Goal: Task Accomplishment & Management: Use online tool/utility

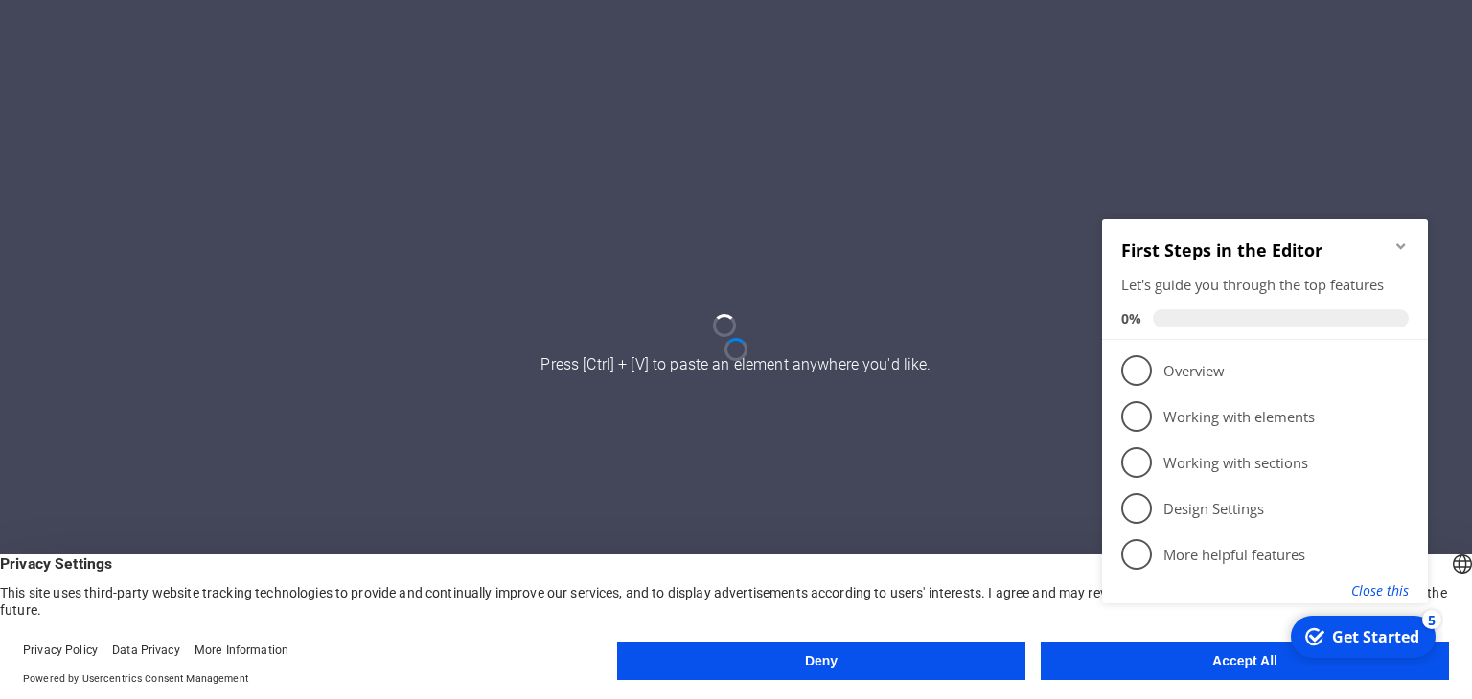
click at [1379, 586] on button "Close this" at bounding box center [1379, 591] width 57 height 18
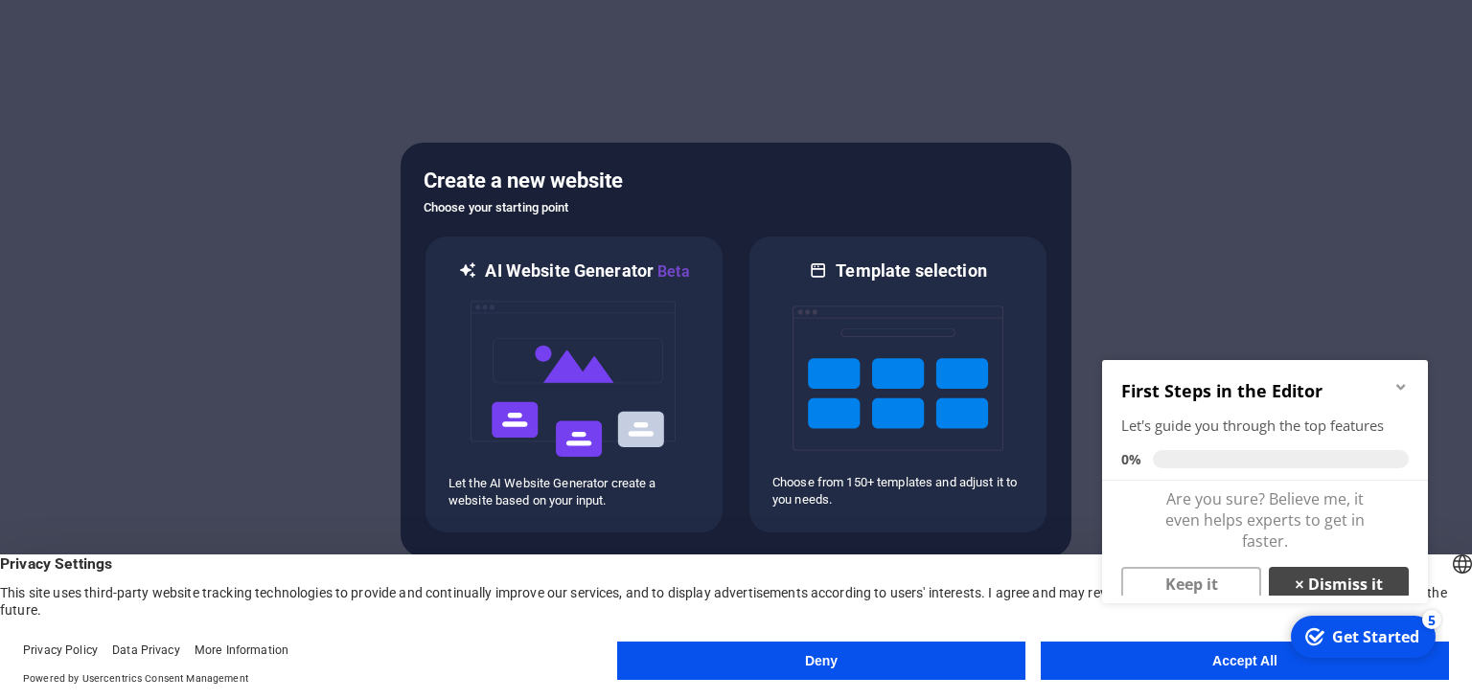
click at [1333, 578] on link "× Dismiss it" at bounding box center [1339, 584] width 140 height 34
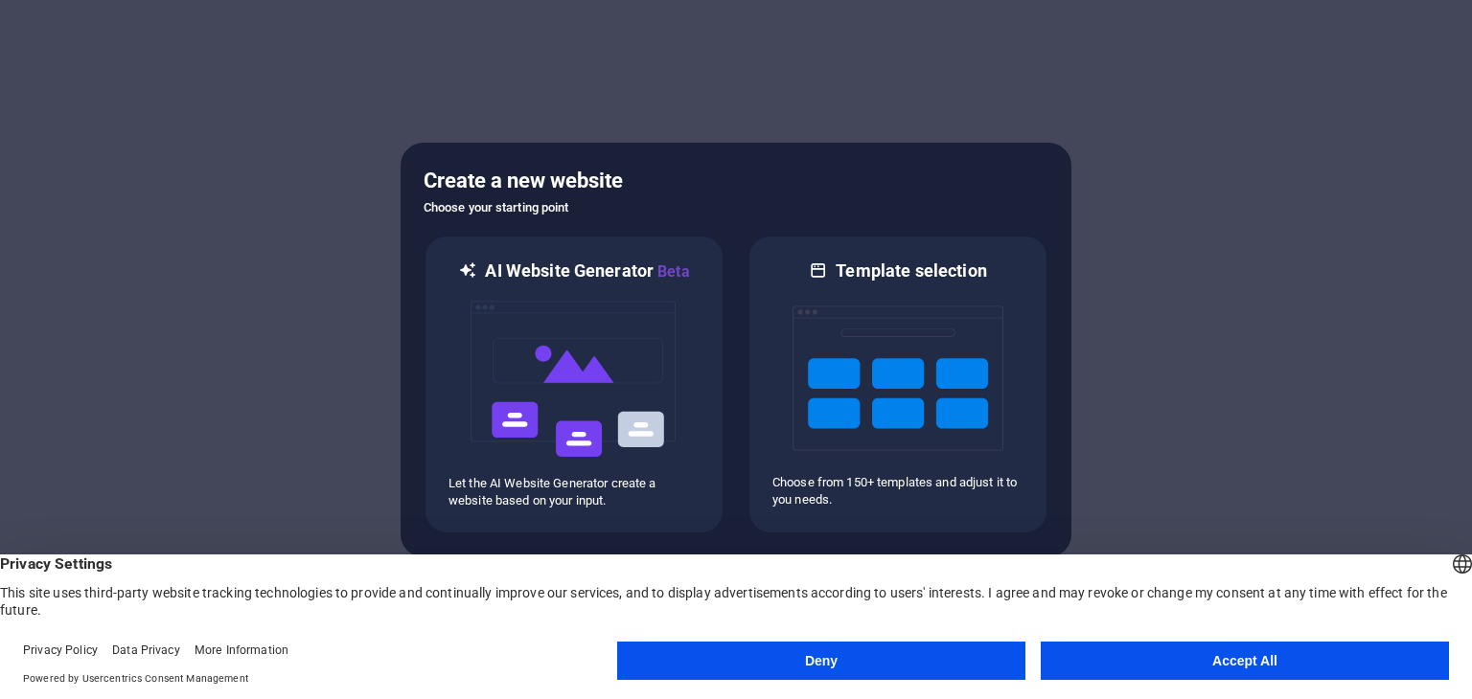
click at [1164, 664] on button "Accept All" at bounding box center [1245, 661] width 408 height 38
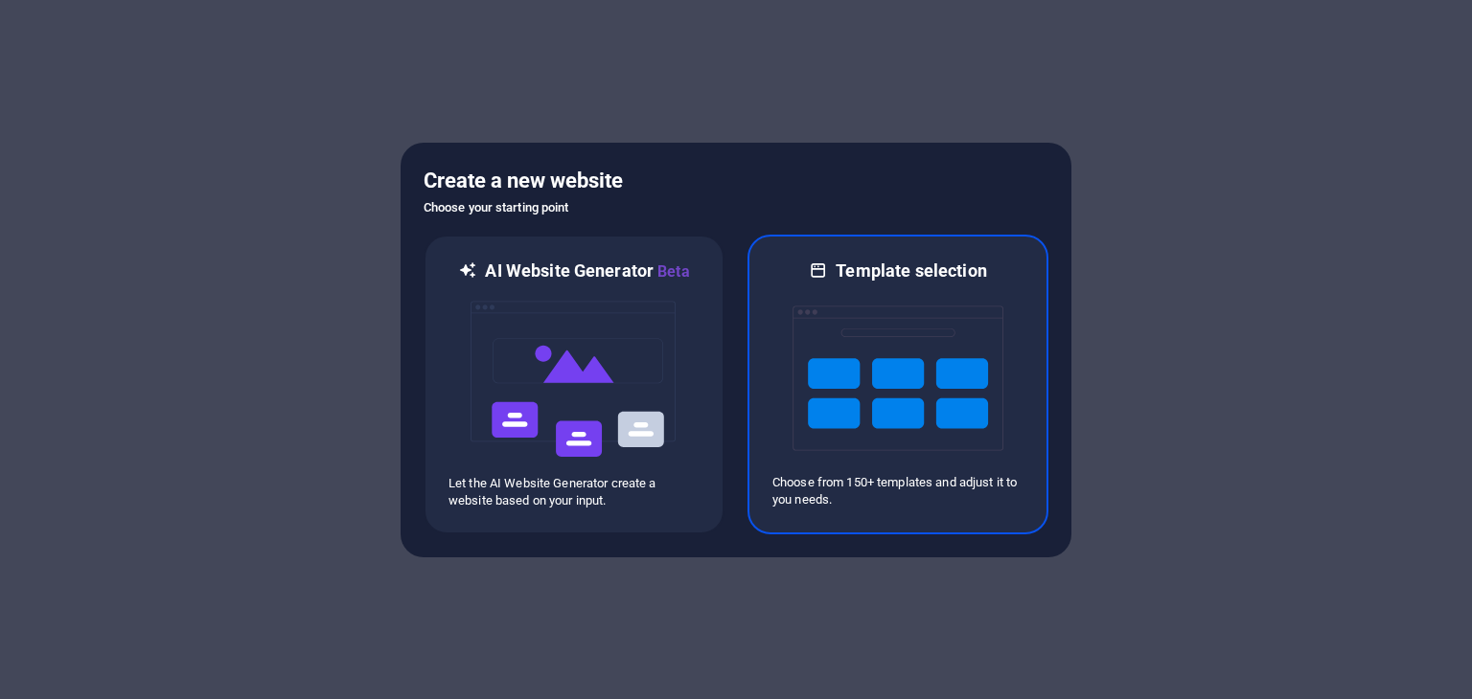
click at [833, 370] on img at bounding box center [897, 379] width 211 height 192
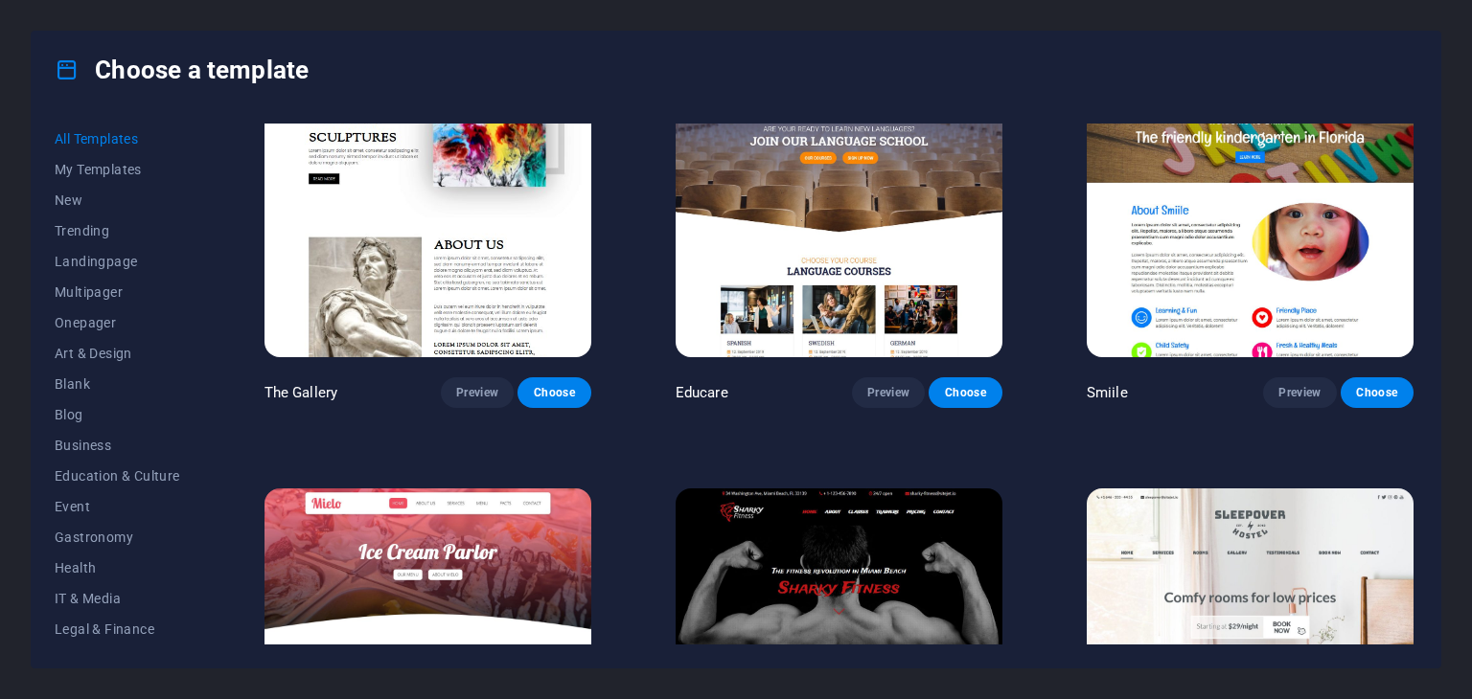
scroll to position [14533, 0]
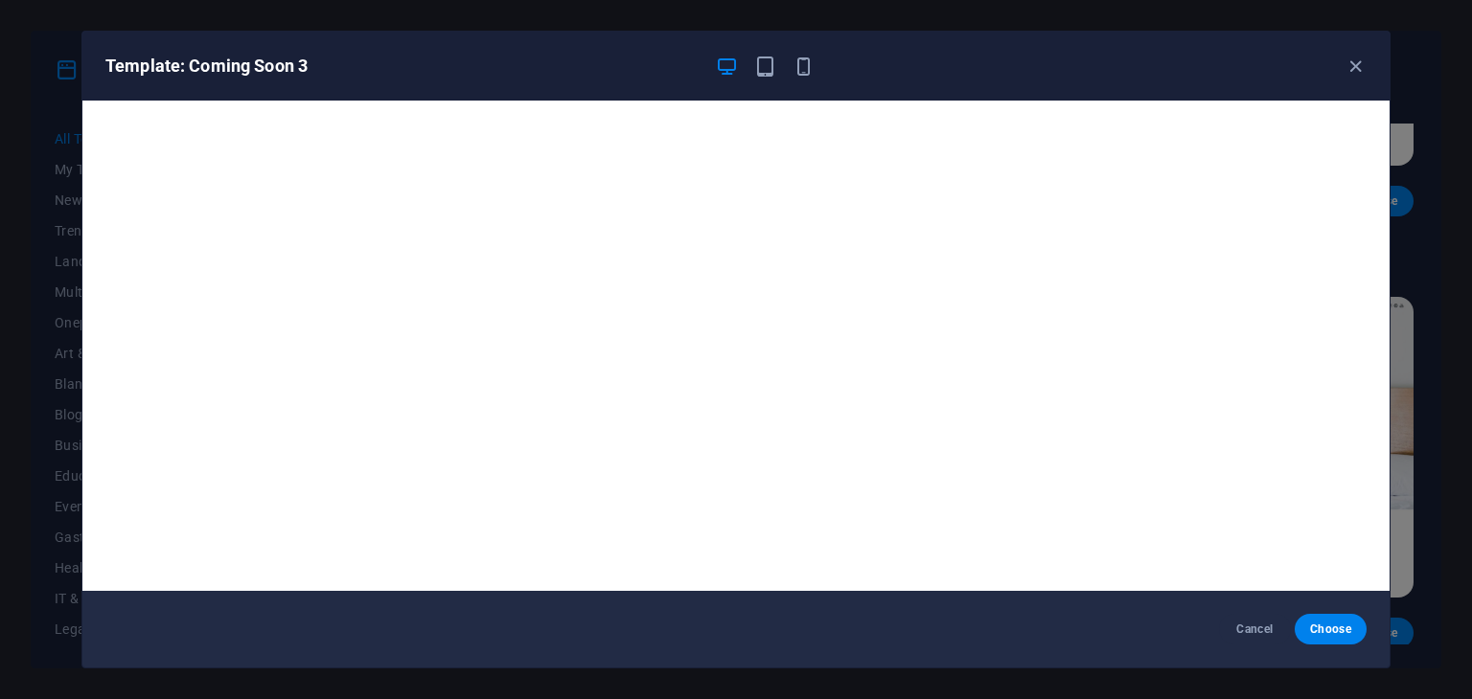
scroll to position [5, 0]
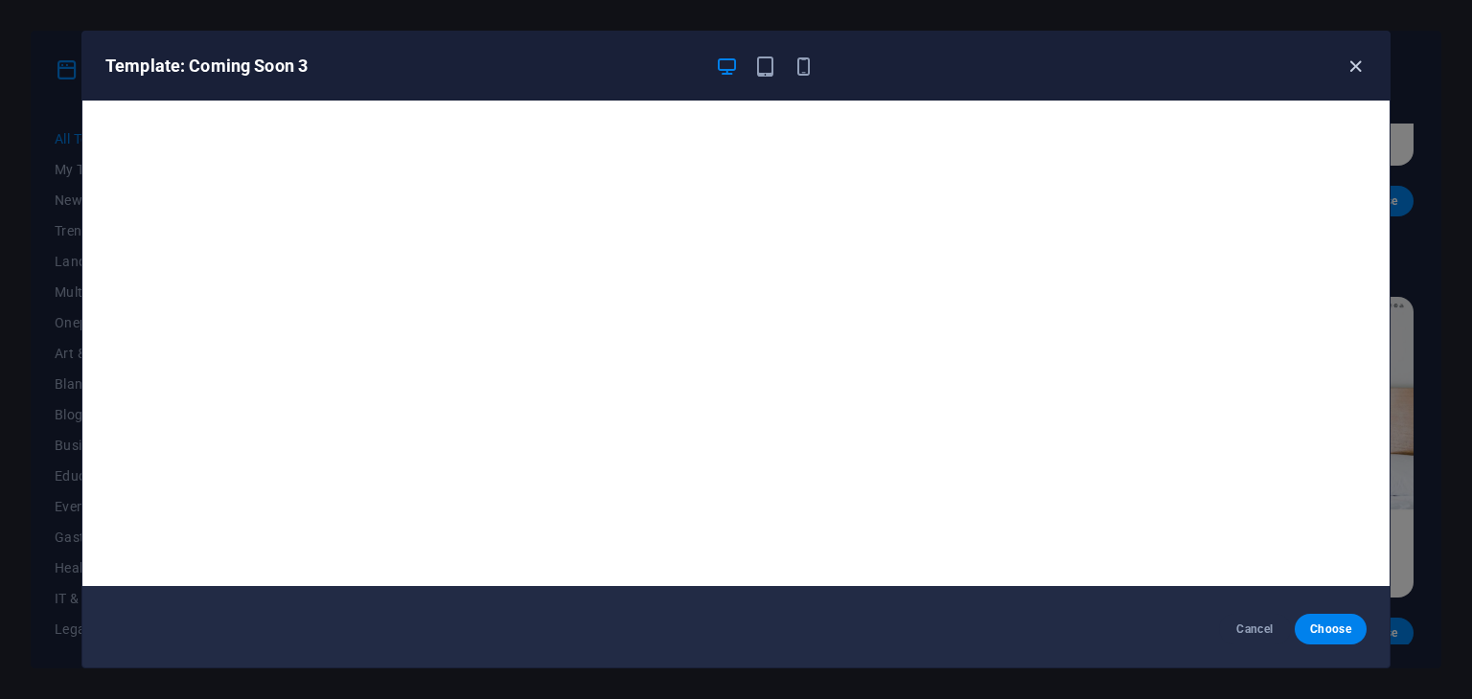
click at [1354, 57] on icon "button" at bounding box center [1355, 67] width 22 height 22
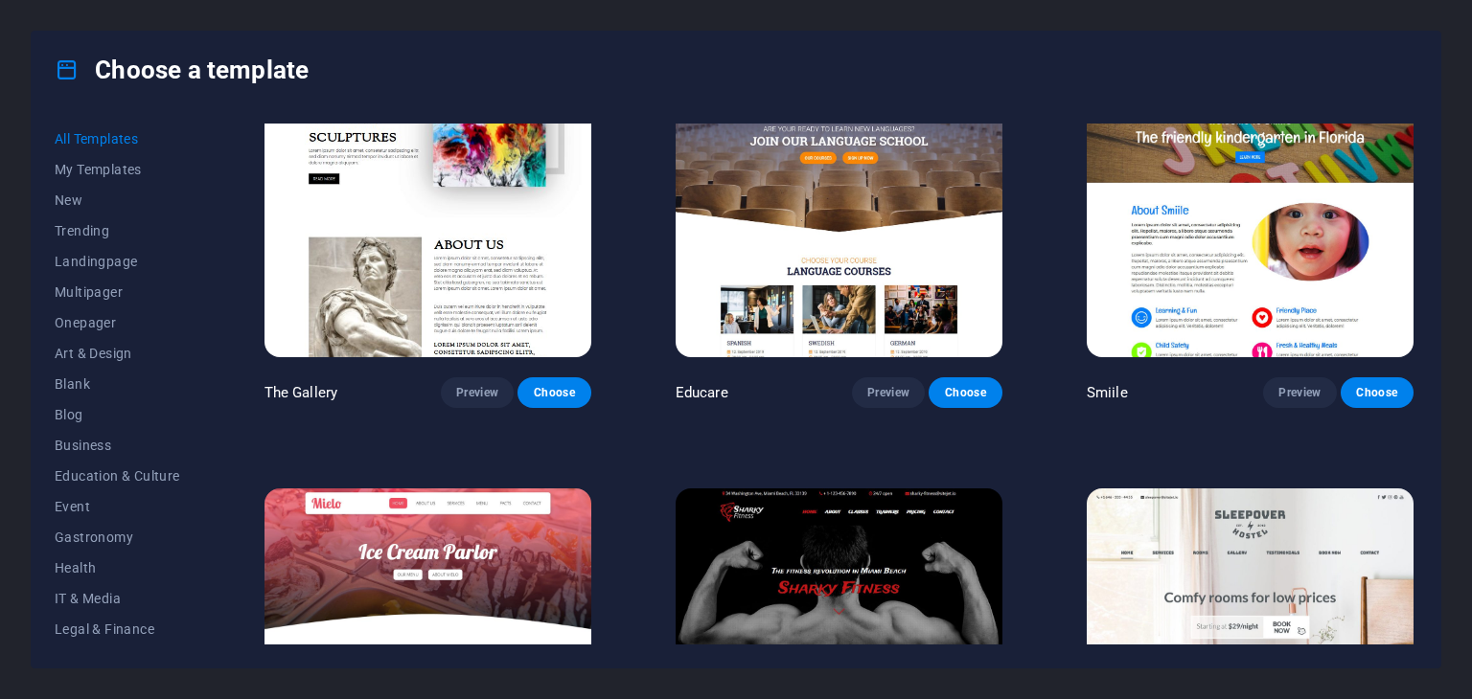
scroll to position [14533, 0]
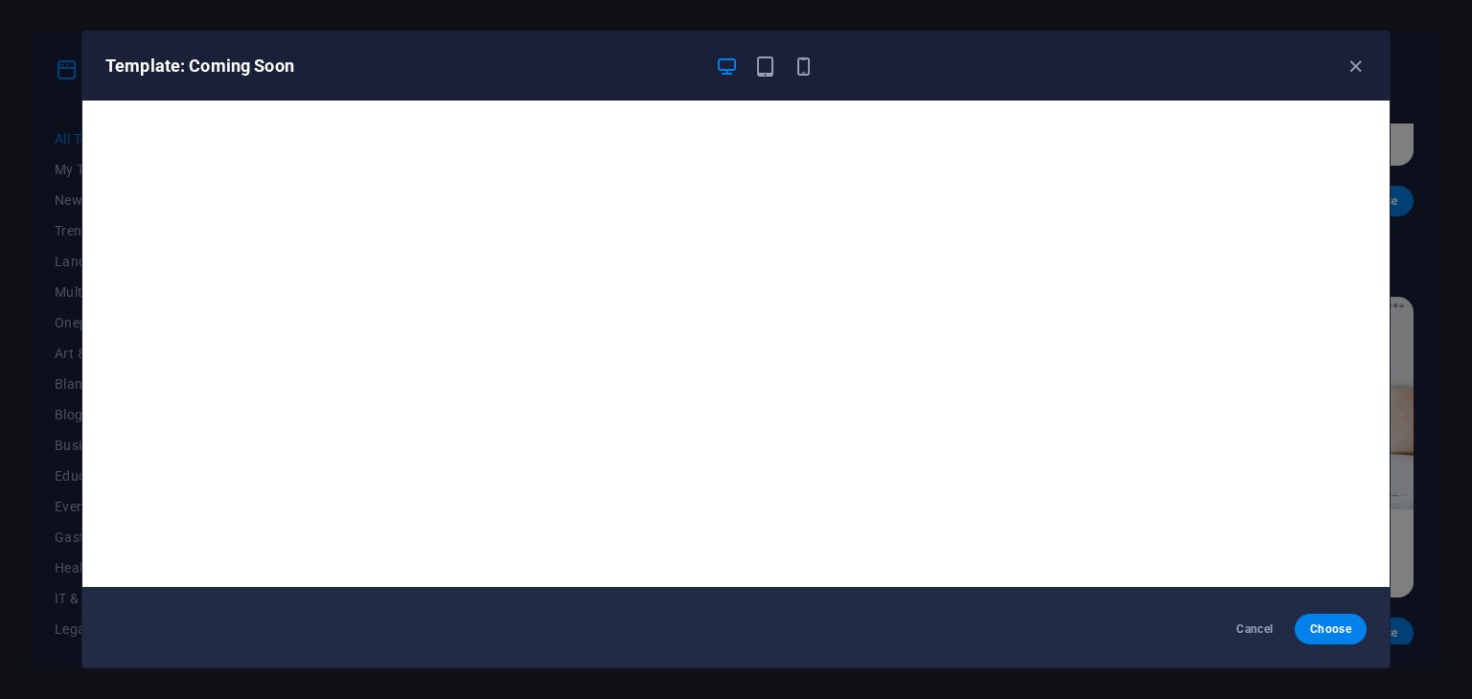
scroll to position [5, 0]
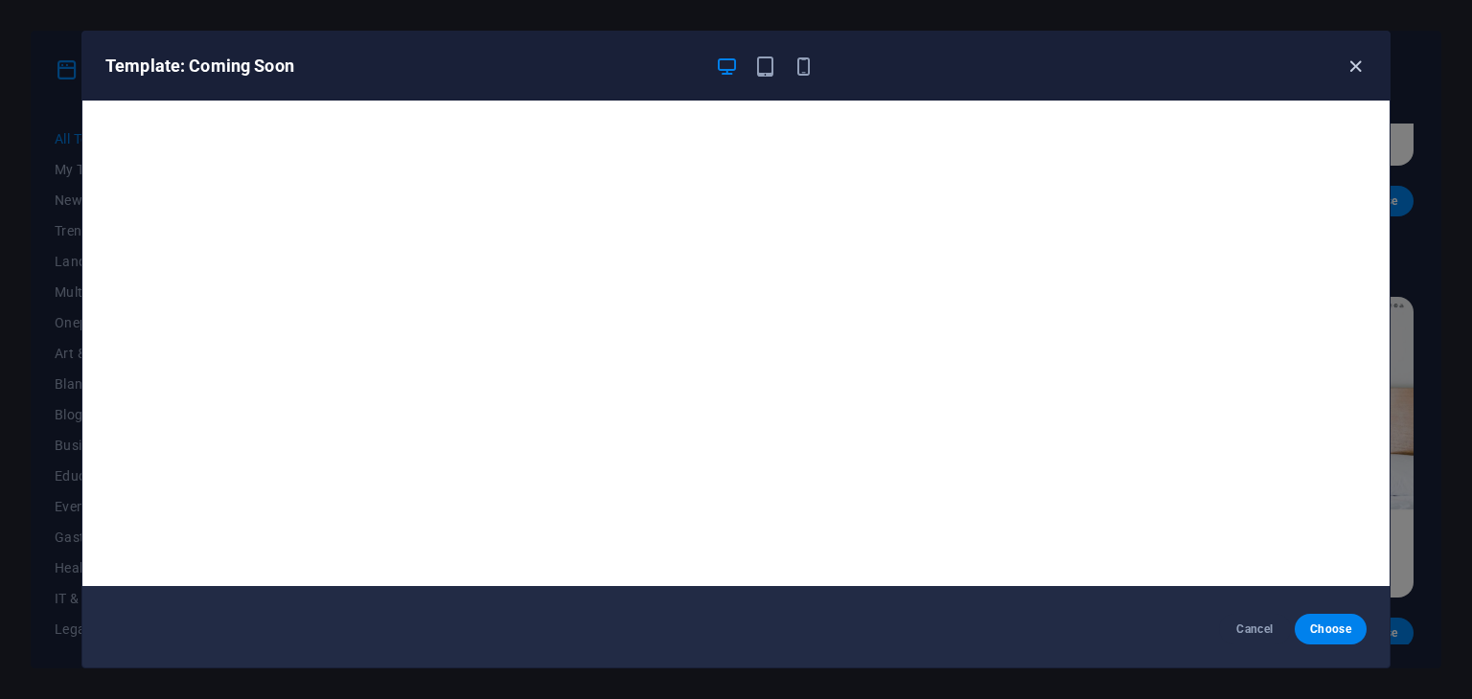
click at [1353, 71] on icon "button" at bounding box center [1355, 67] width 22 height 22
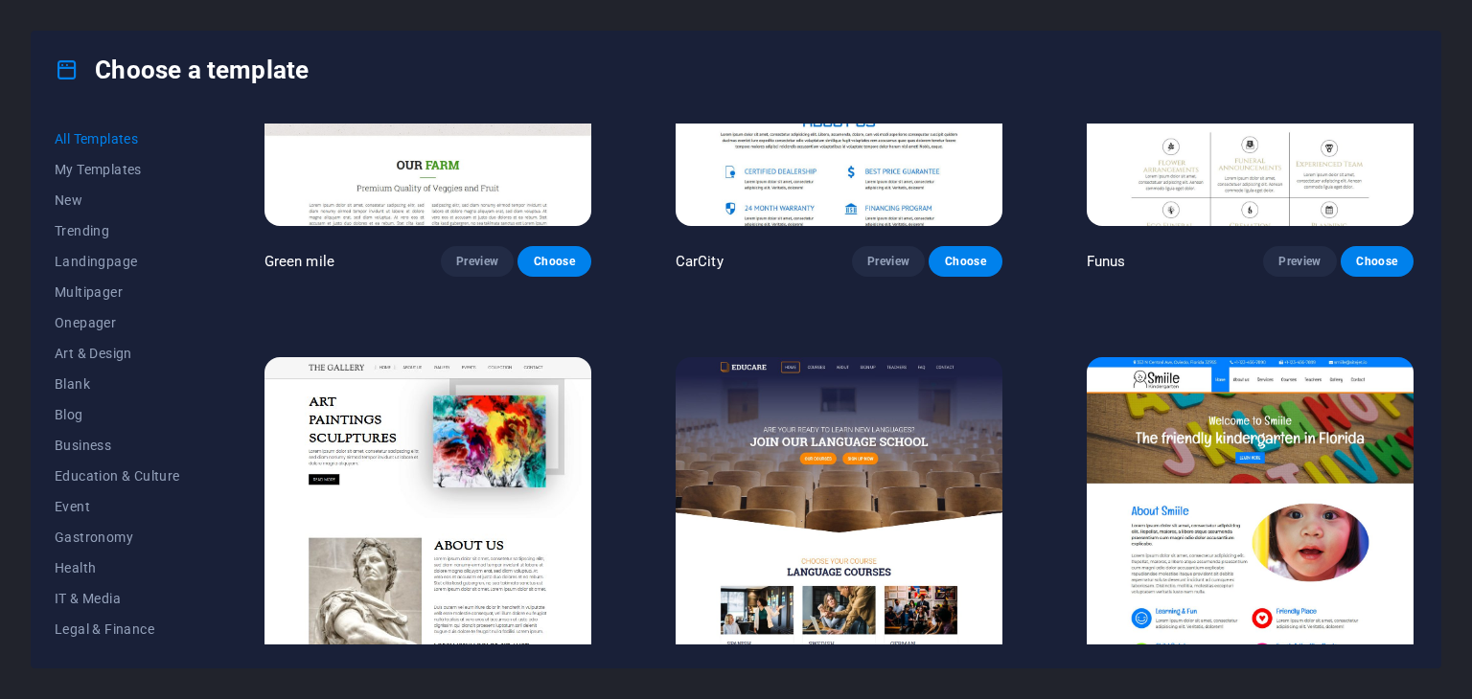
scroll to position [14150, 0]
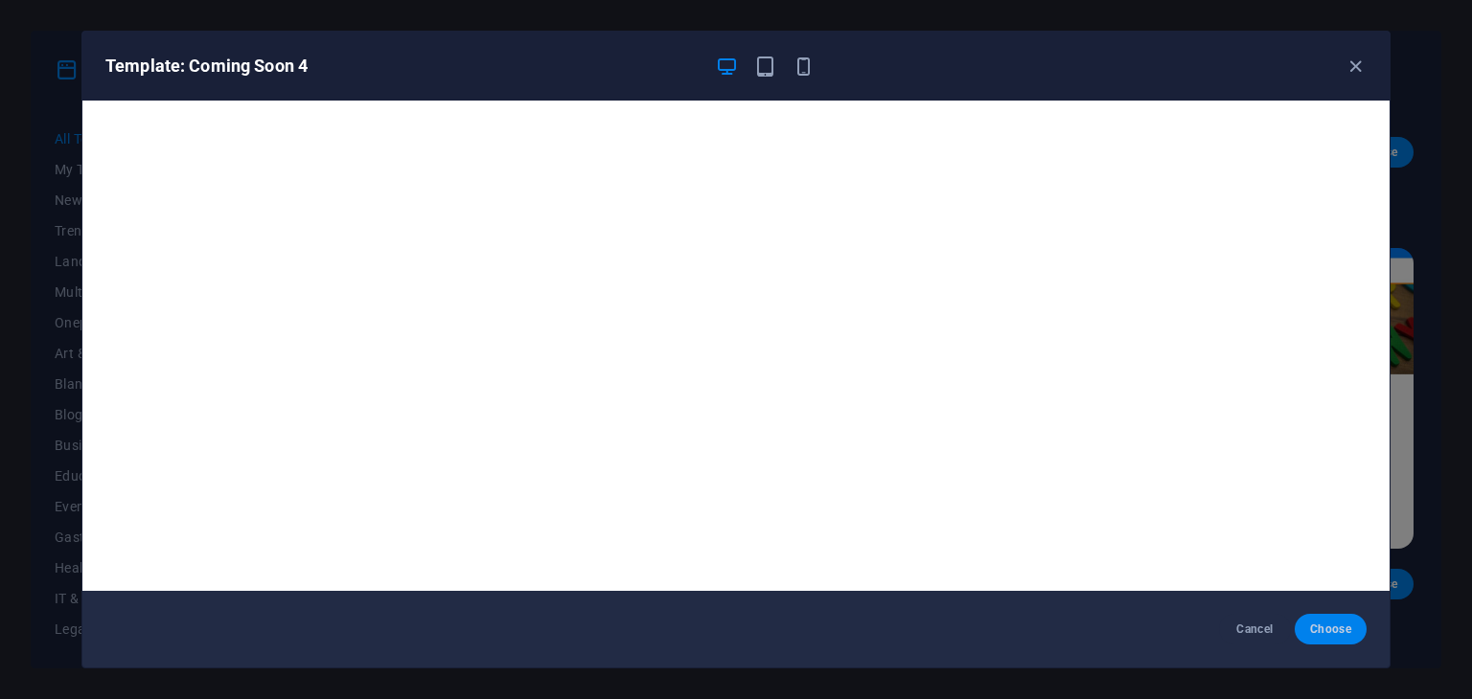
click at [1331, 630] on span "Choose" at bounding box center [1330, 629] width 41 height 15
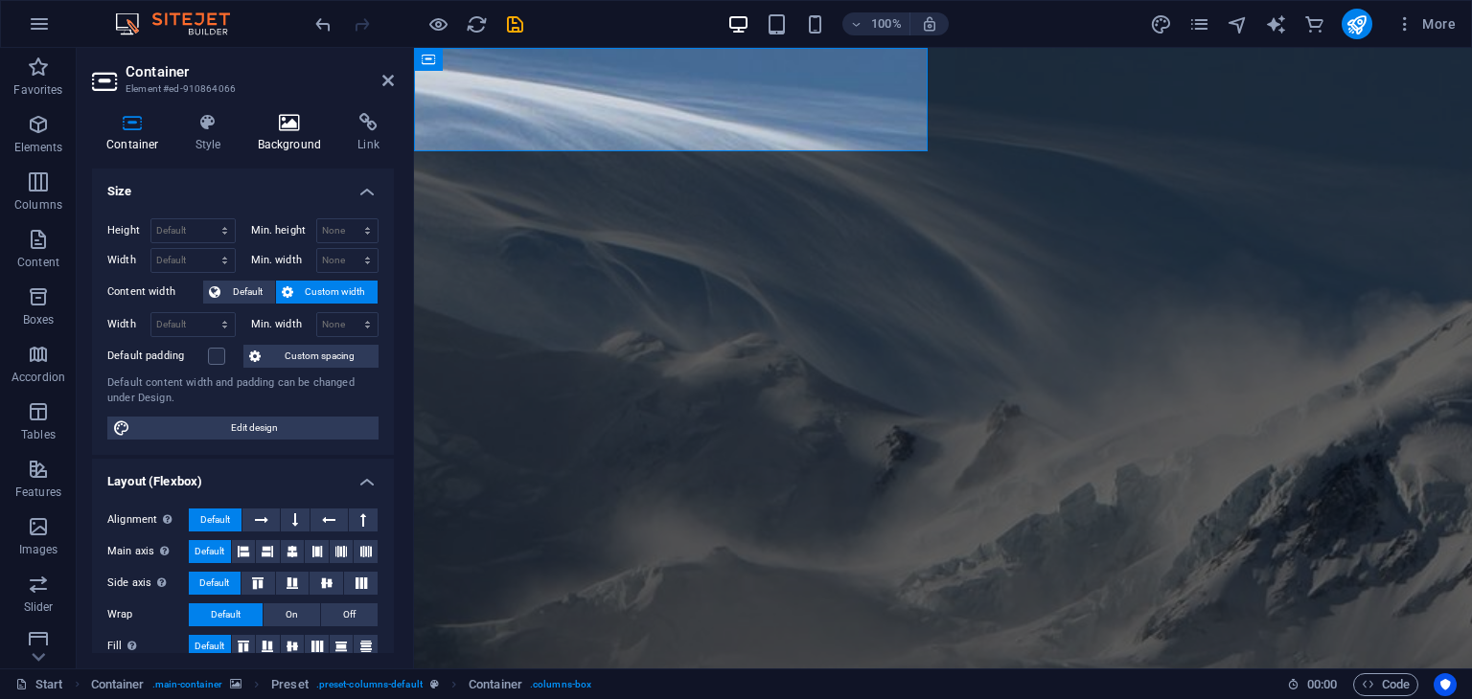
click at [298, 139] on h4 "Background" at bounding box center [293, 133] width 101 height 40
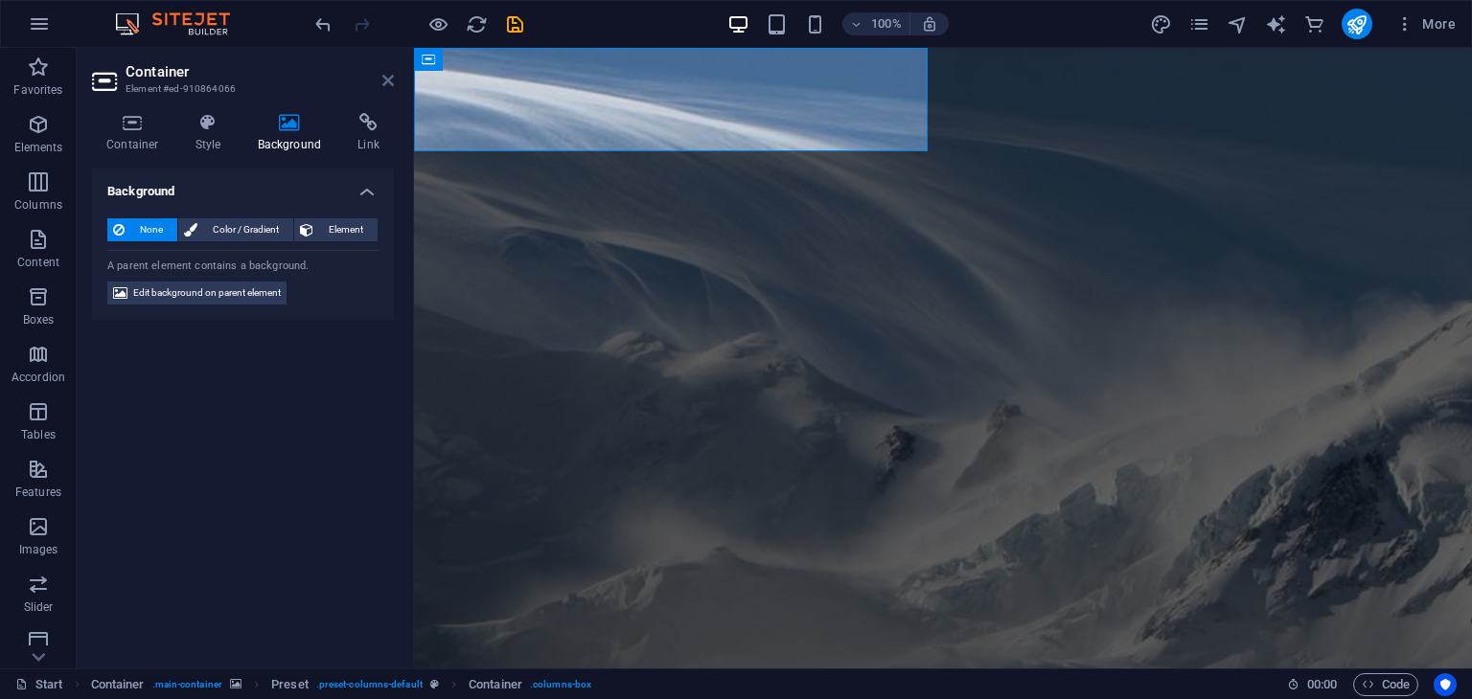
click at [387, 80] on icon at bounding box center [387, 80] width 11 height 15
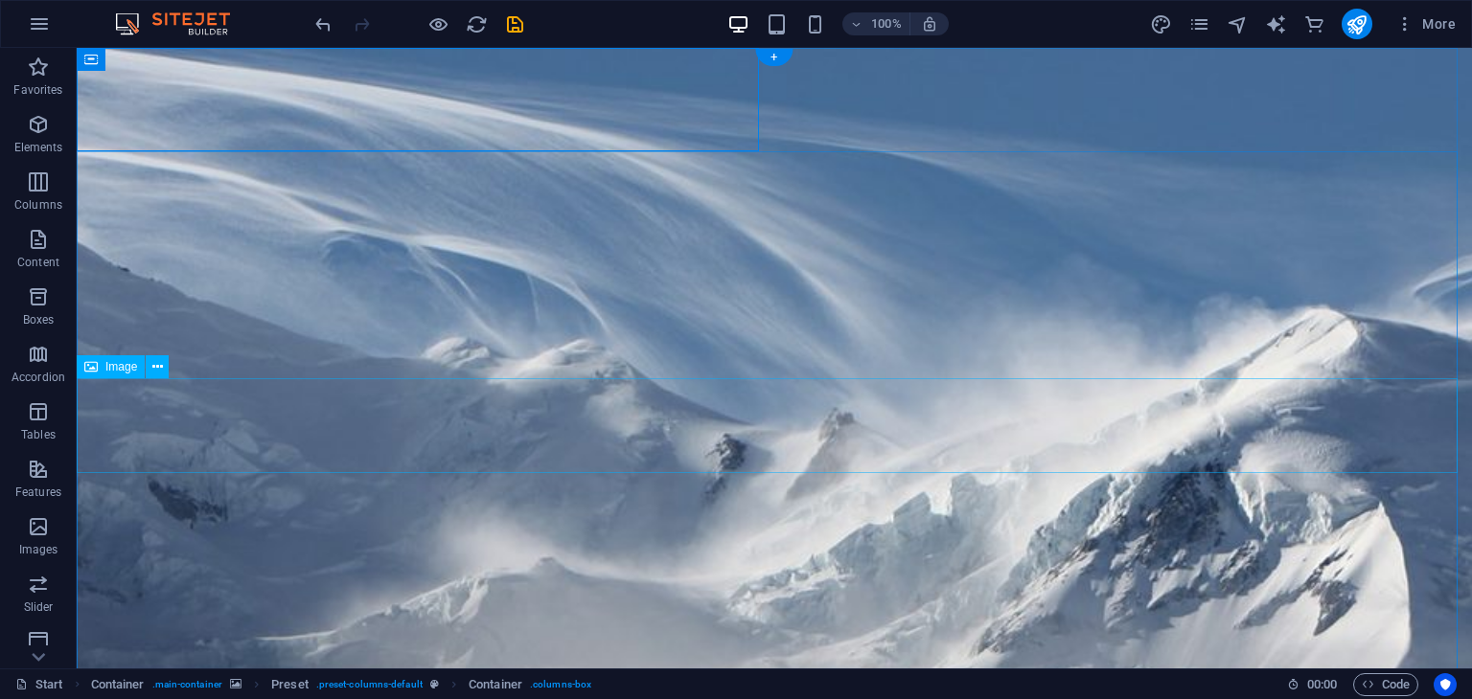
select select "%"
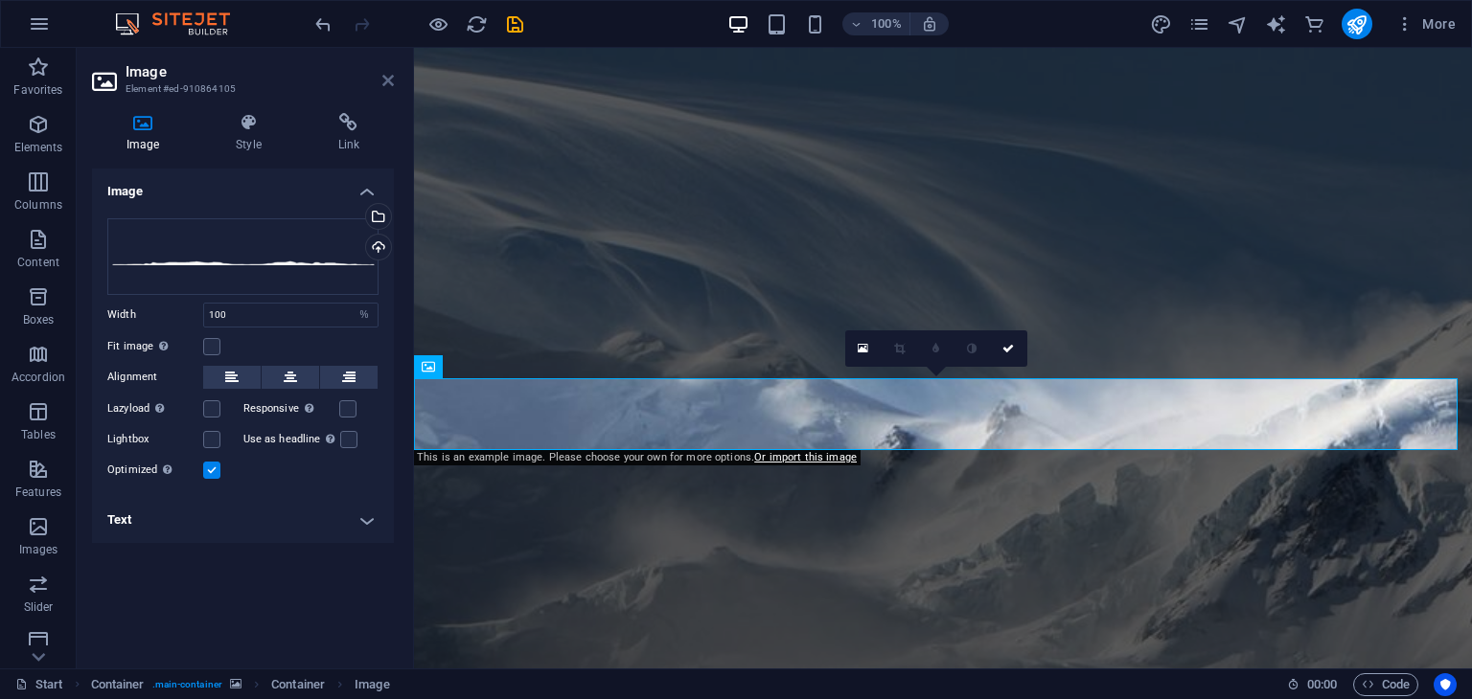
click at [383, 82] on icon at bounding box center [387, 80] width 11 height 15
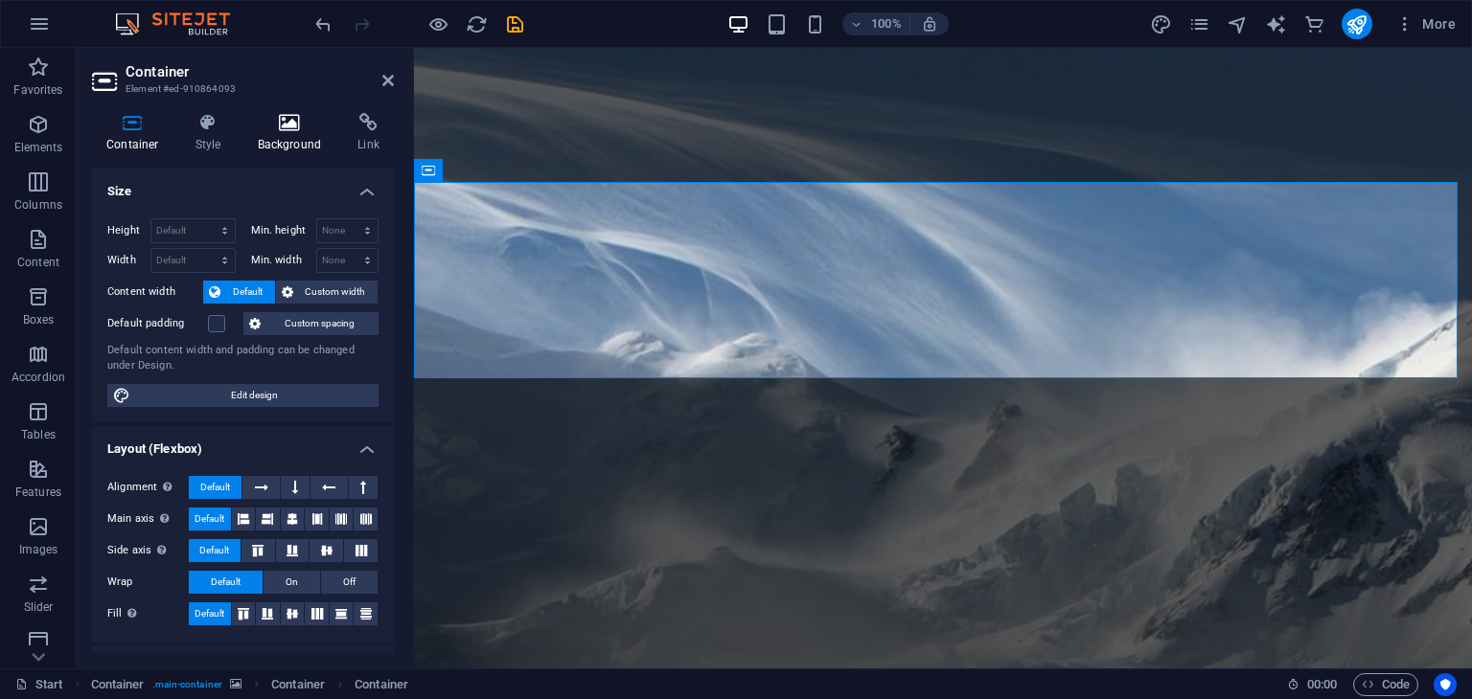
click at [265, 139] on h4 "Background" at bounding box center [293, 133] width 101 height 40
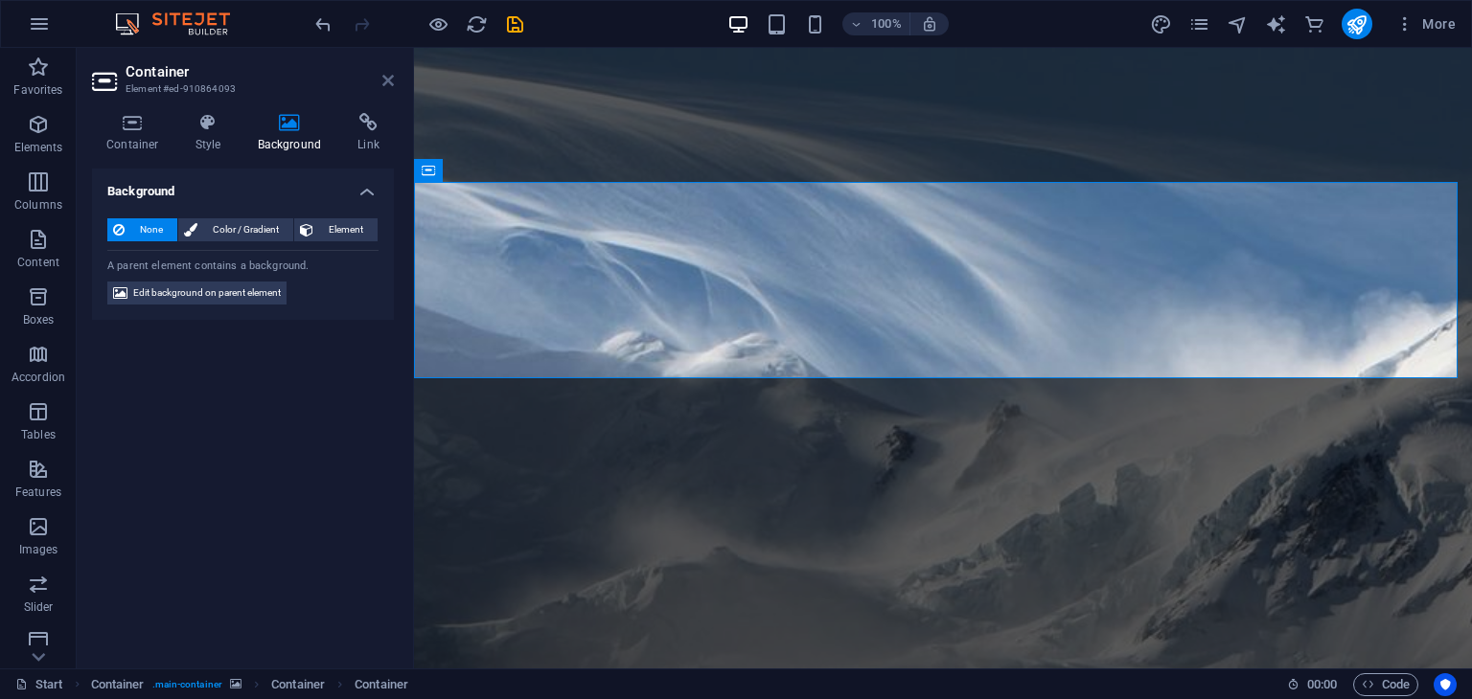
click at [384, 87] on icon at bounding box center [387, 80] width 11 height 15
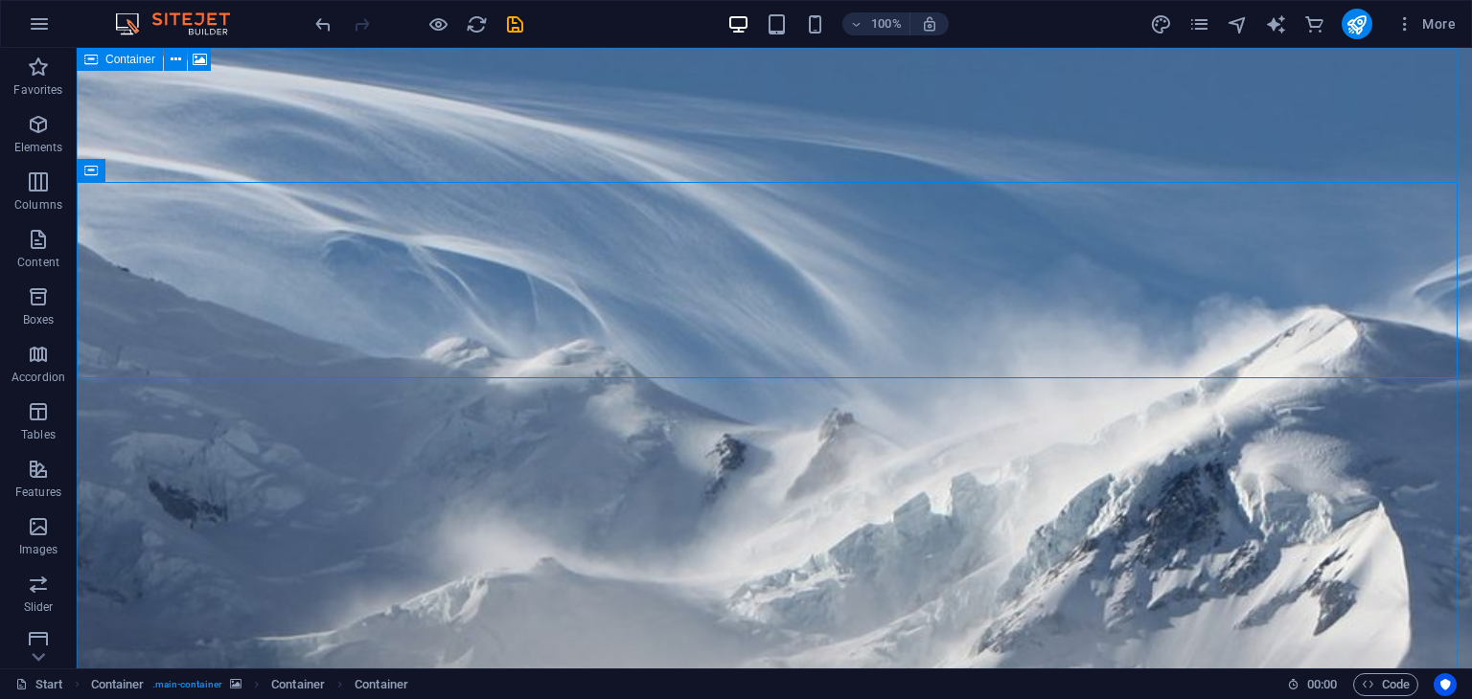
click at [94, 58] on icon at bounding box center [90, 59] width 13 height 23
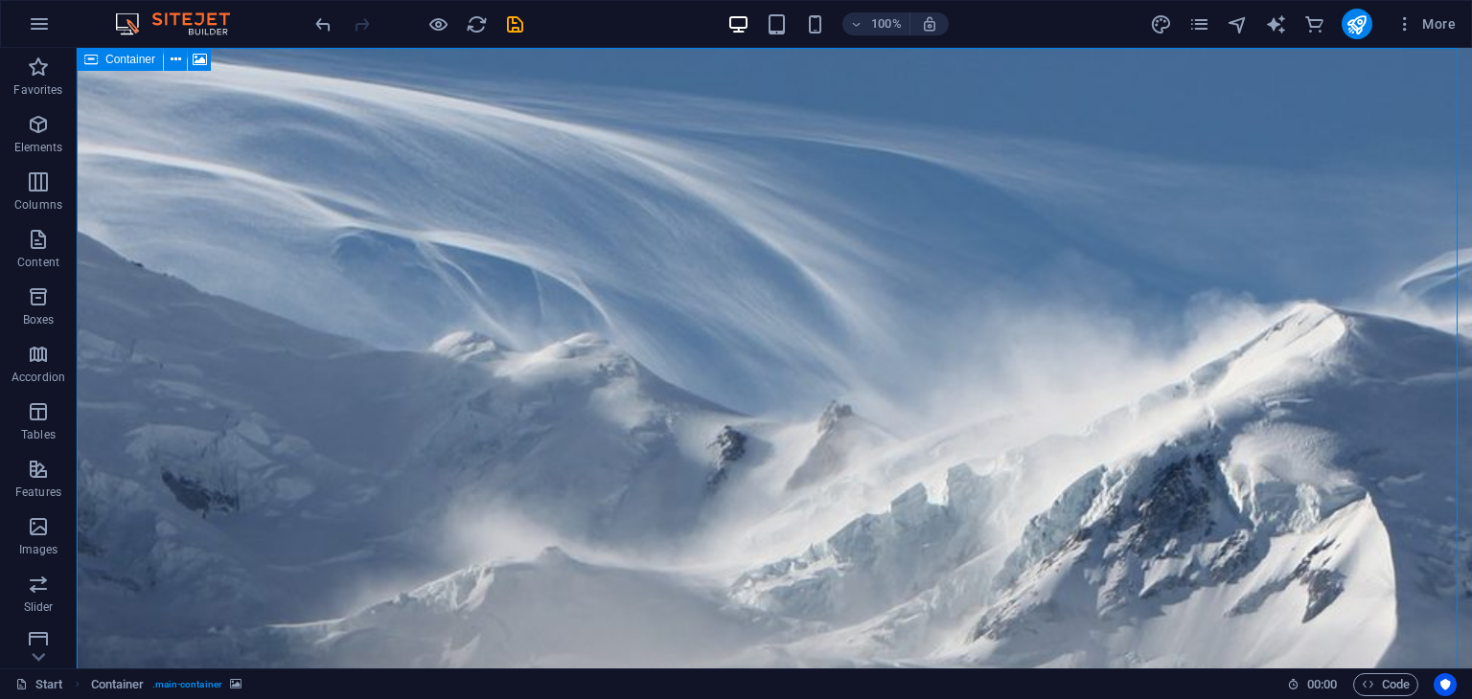
select select "vh"
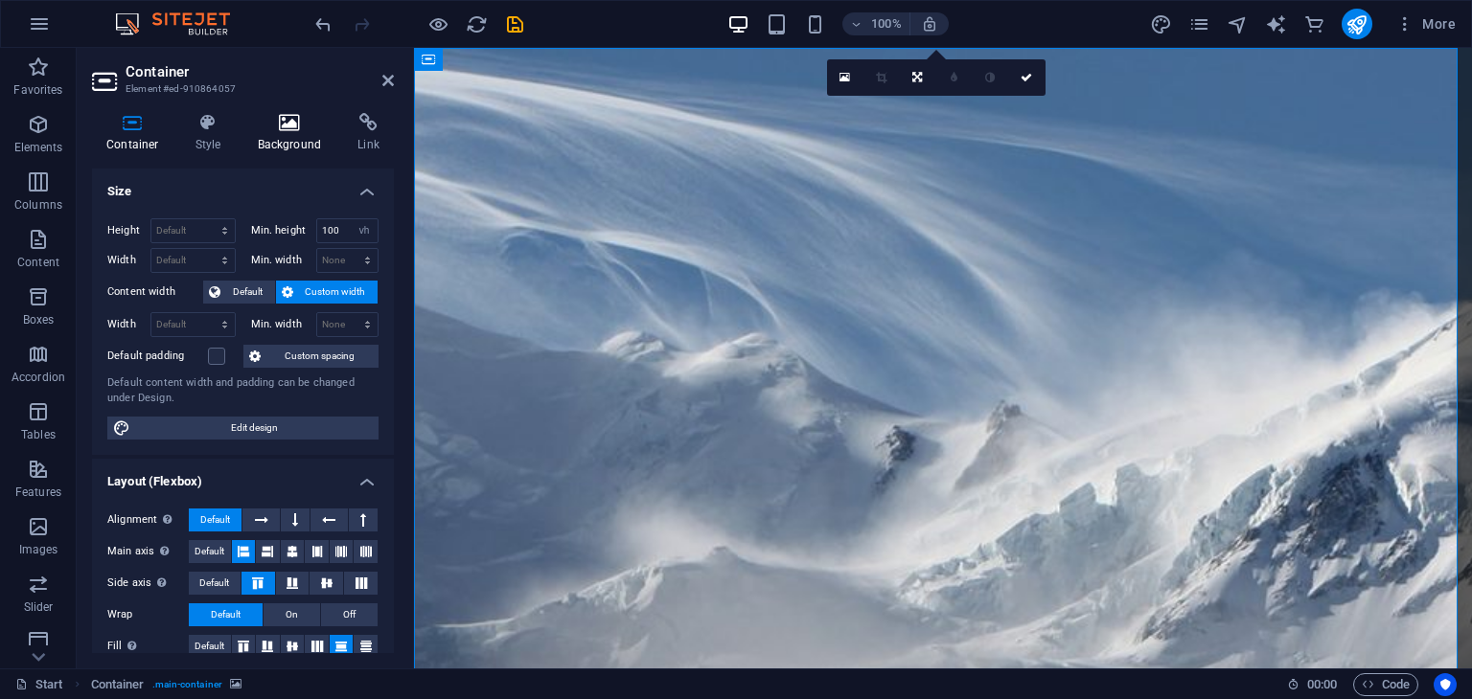
click at [273, 121] on icon at bounding box center [289, 122] width 93 height 19
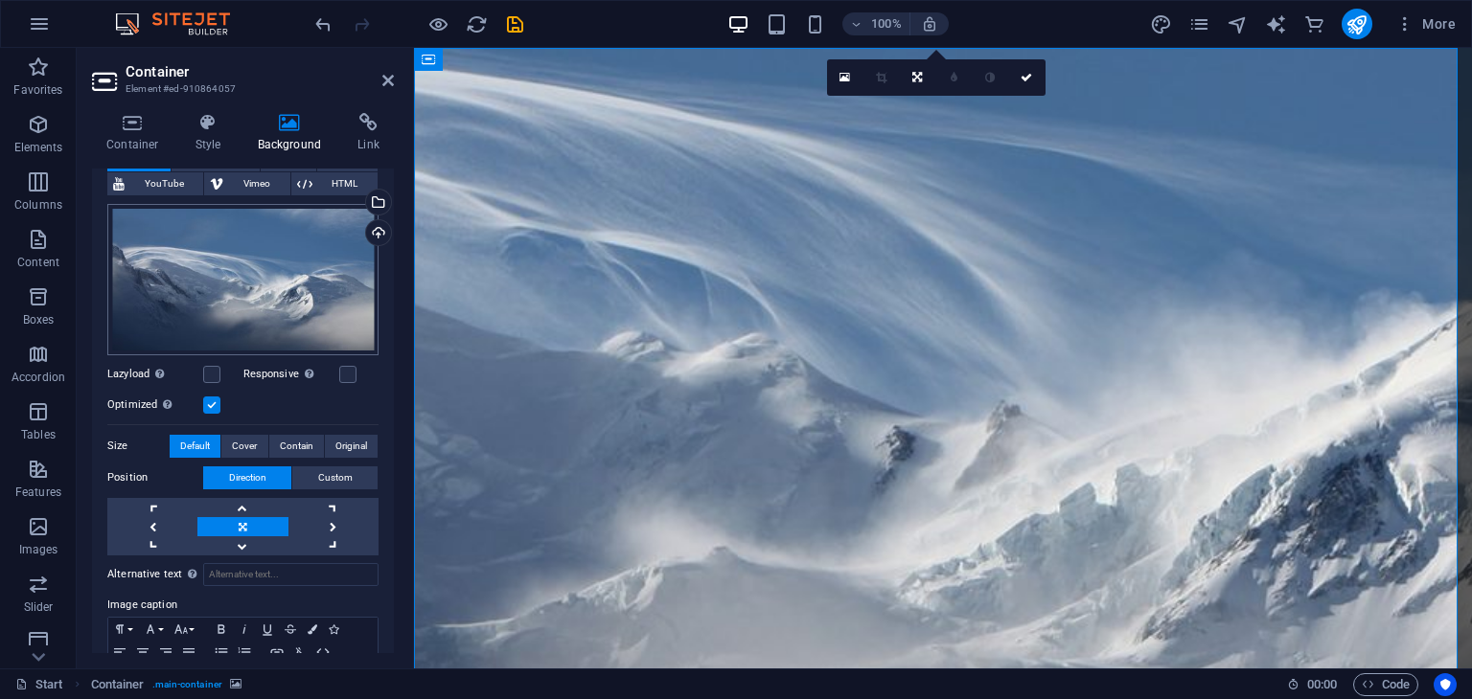
scroll to position [192, 0]
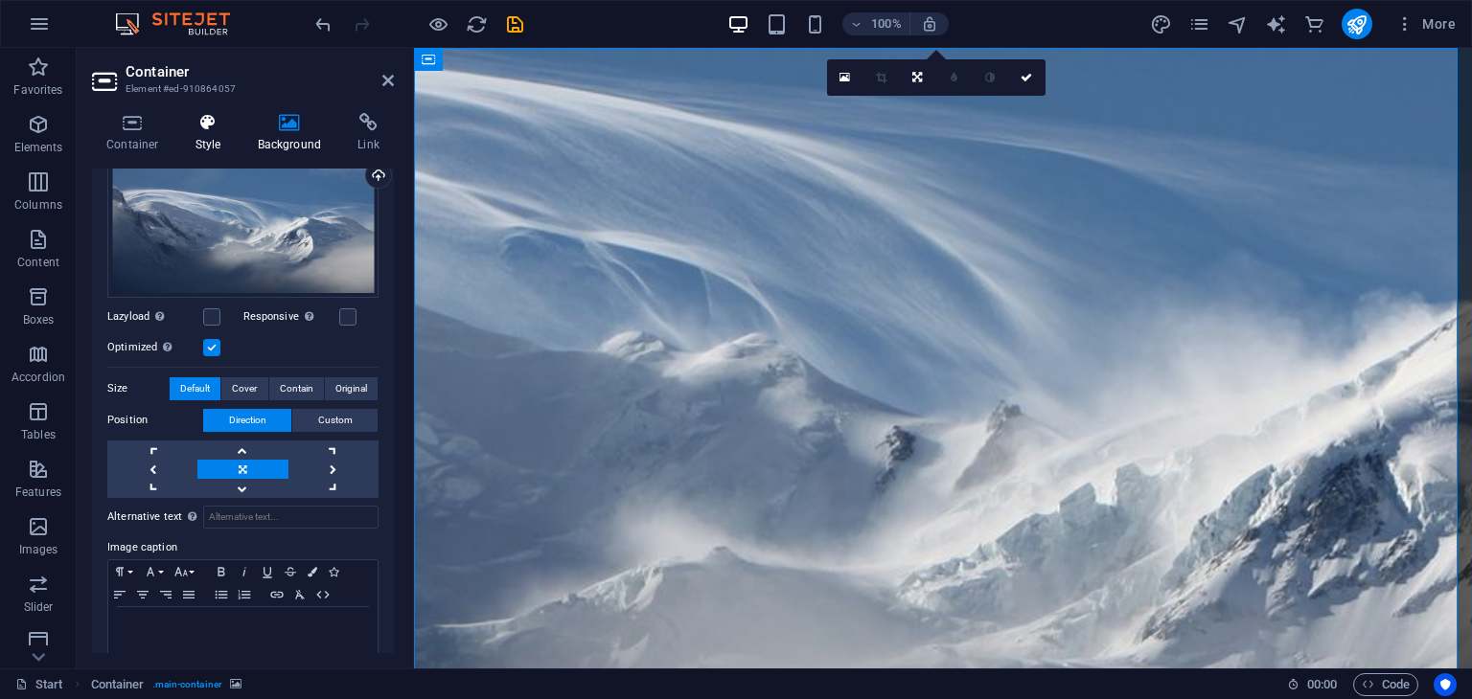
click at [199, 128] on icon at bounding box center [208, 122] width 55 height 19
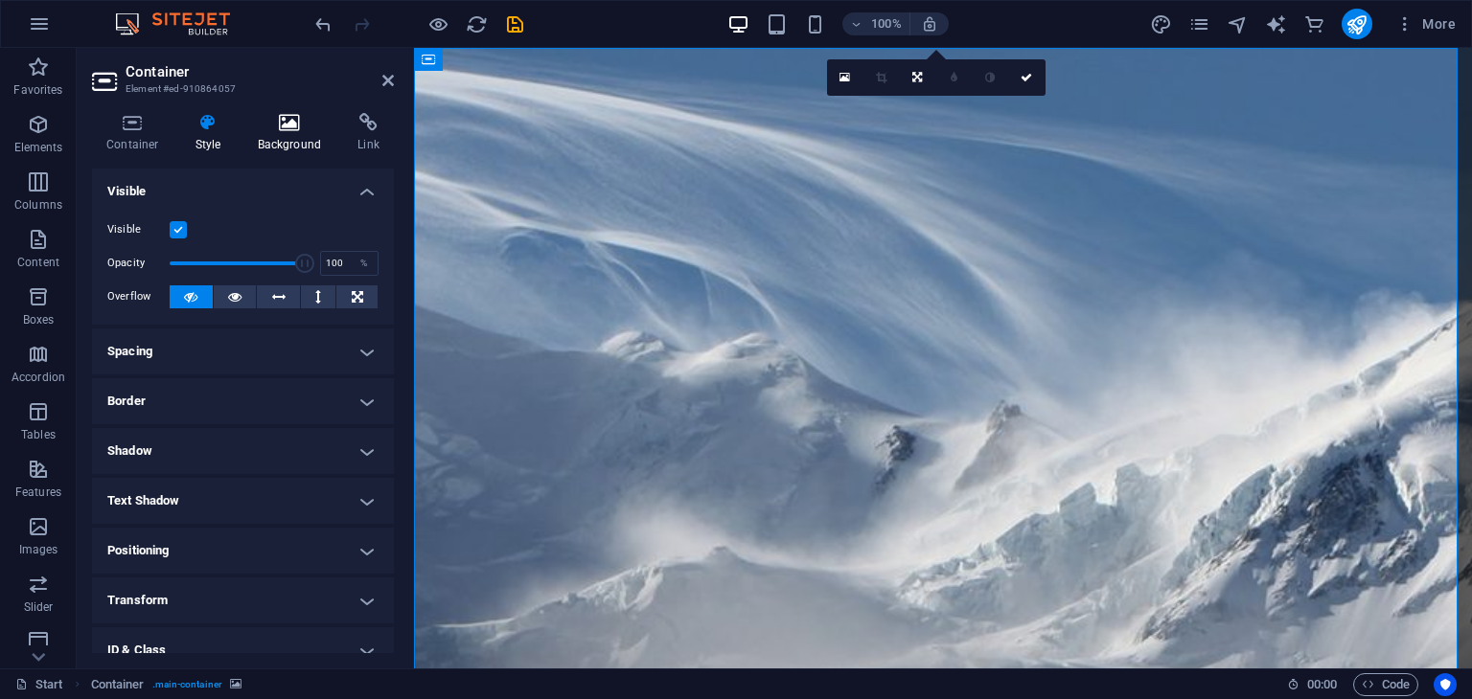
click at [269, 124] on icon at bounding box center [289, 122] width 93 height 19
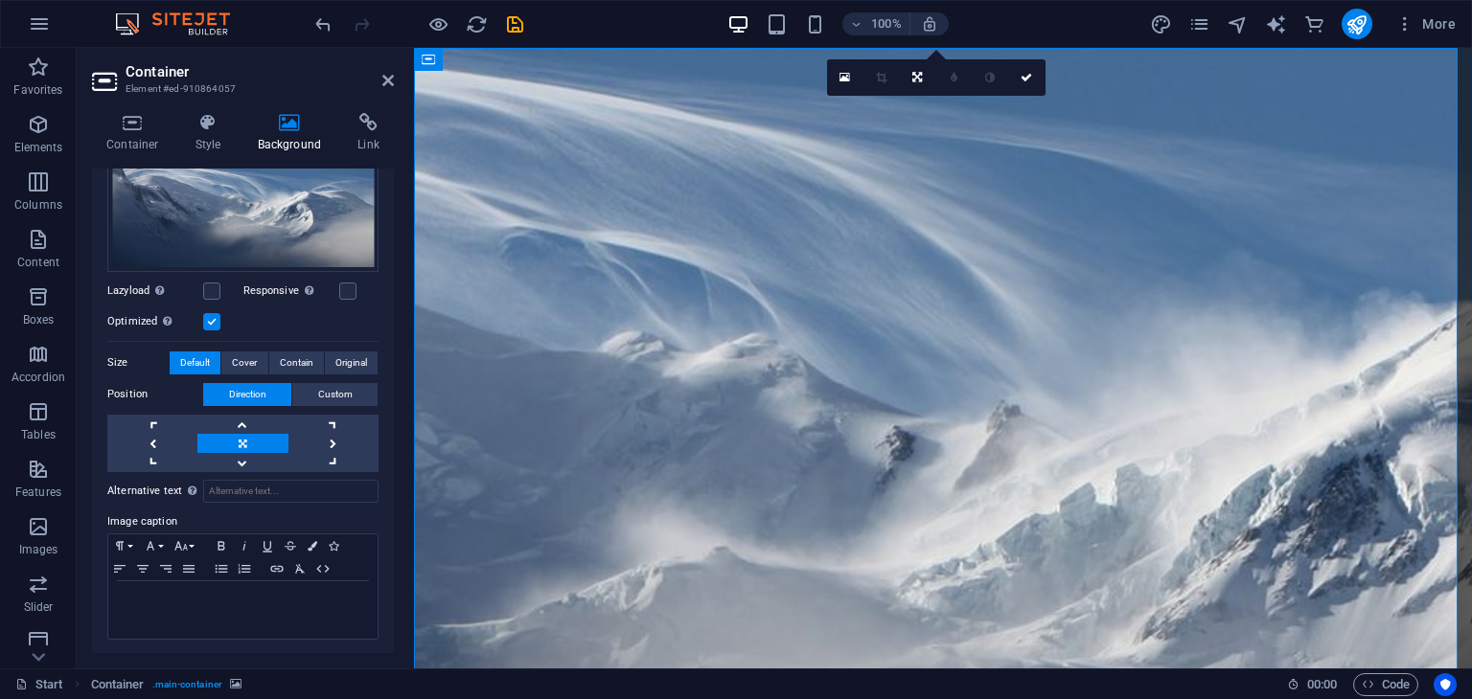
scroll to position [0, 0]
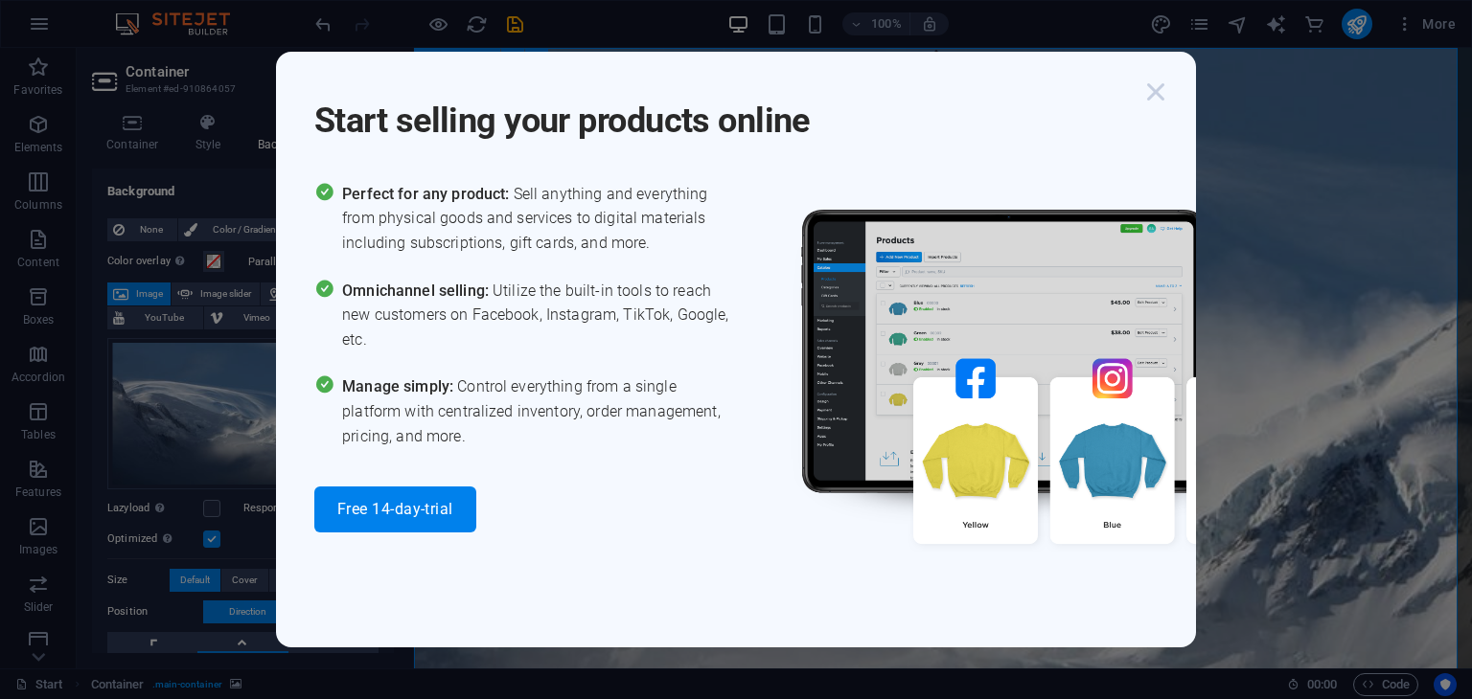
click at [1163, 95] on icon "button" at bounding box center [1155, 92] width 34 height 34
